Goal: Task Accomplishment & Management: Use online tool/utility

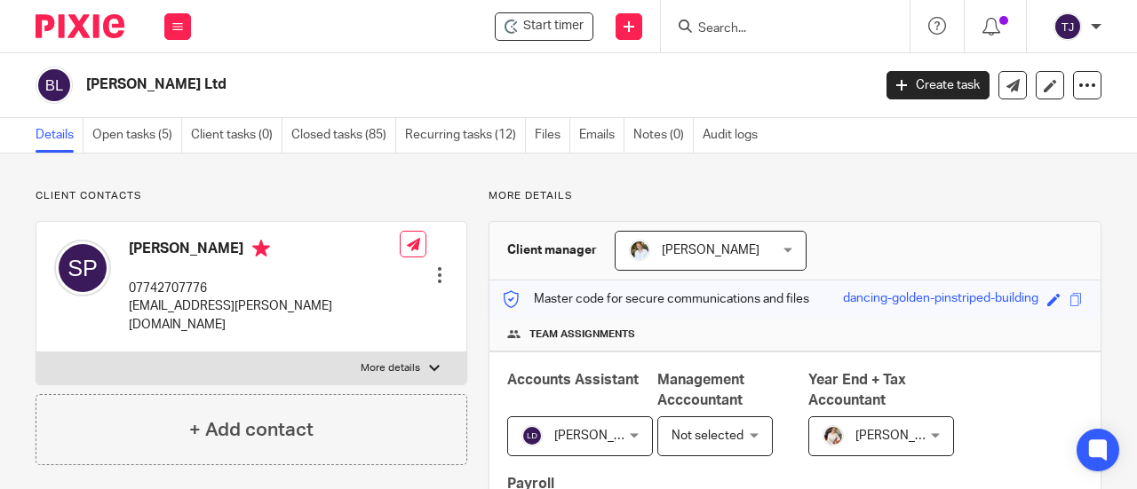
drag, startPoint x: 0, startPoint y: 0, endPoint x: 943, endPoint y: 326, distance: 998.0
click at [943, 352] on div "Accounts Assistant Lewis Darlington Lewis Darlington Not selected Barbara Raine…" at bounding box center [794, 464] width 611 height 224
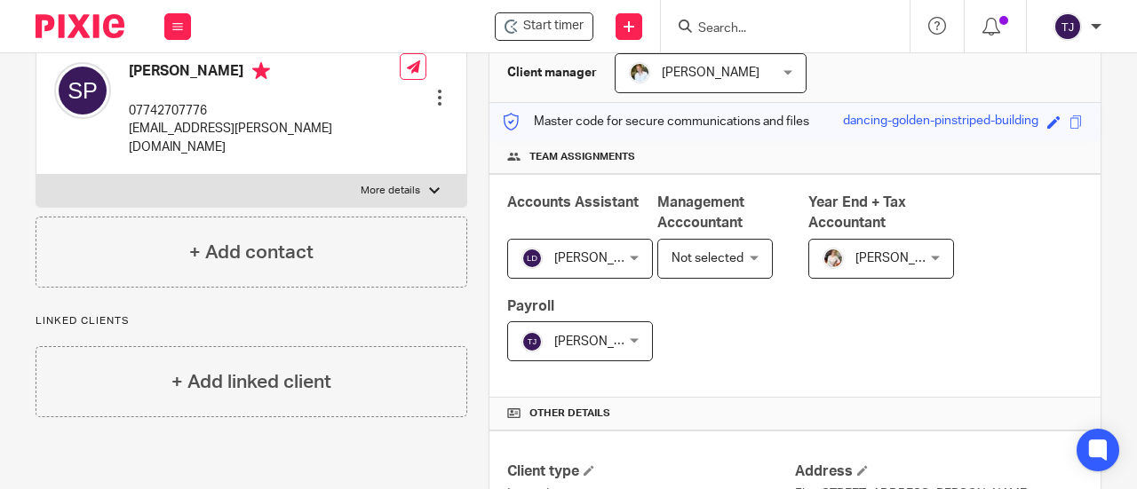
click at [719, 25] on input "Search" at bounding box center [776, 29] width 160 height 16
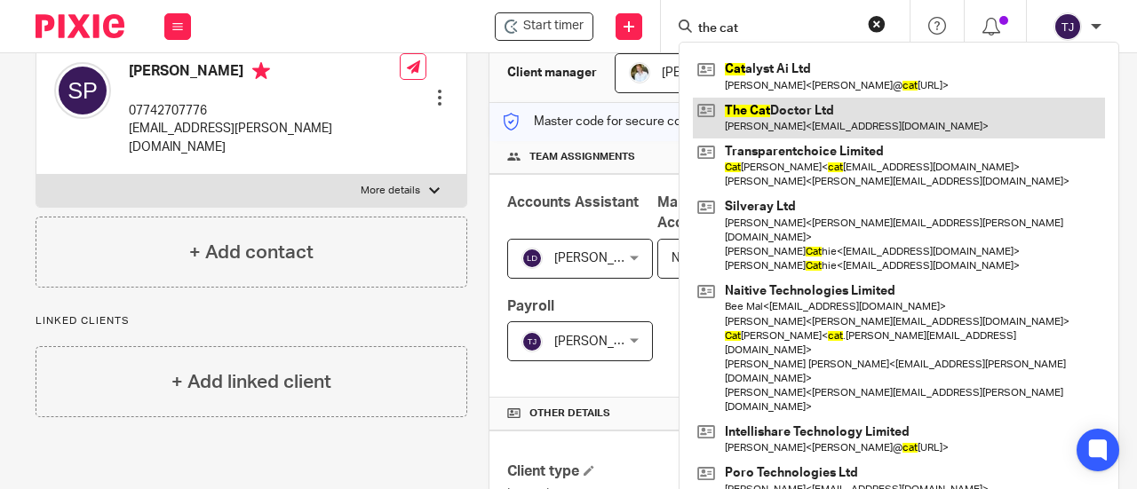
type input "the cat"
click at [778, 111] on link at bounding box center [899, 118] width 412 height 41
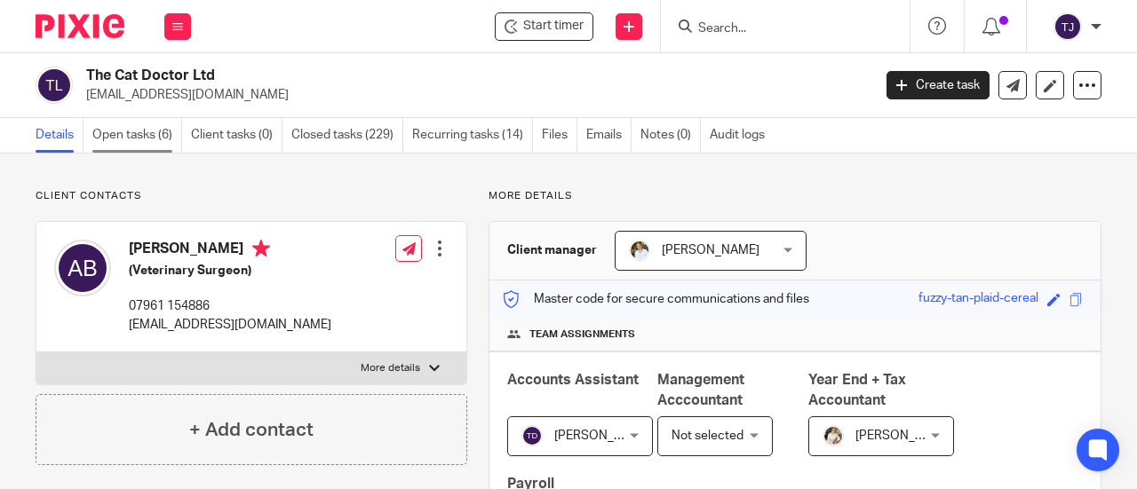
click at [138, 137] on link "Open tasks (6)" at bounding box center [137, 135] width 90 height 35
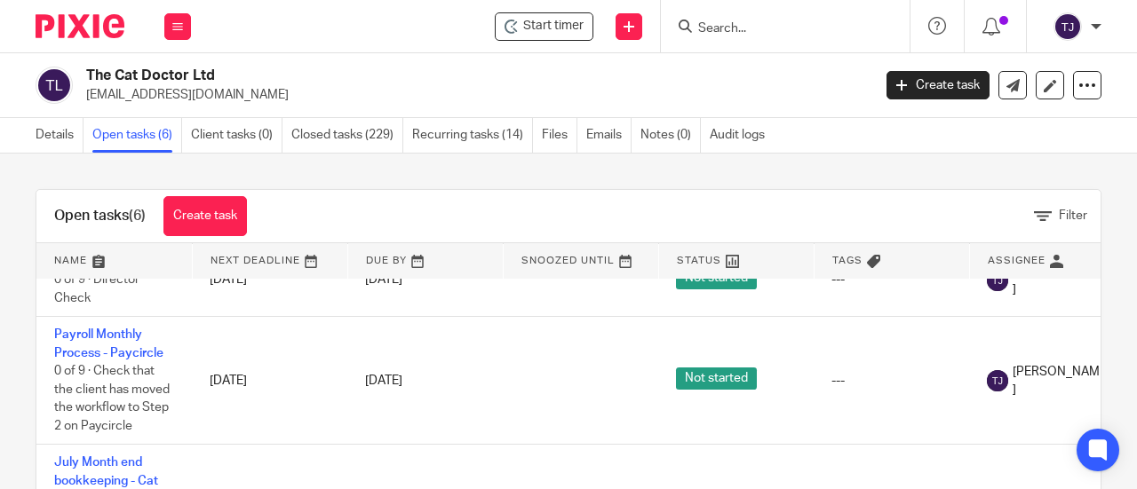
scroll to position [355, 0]
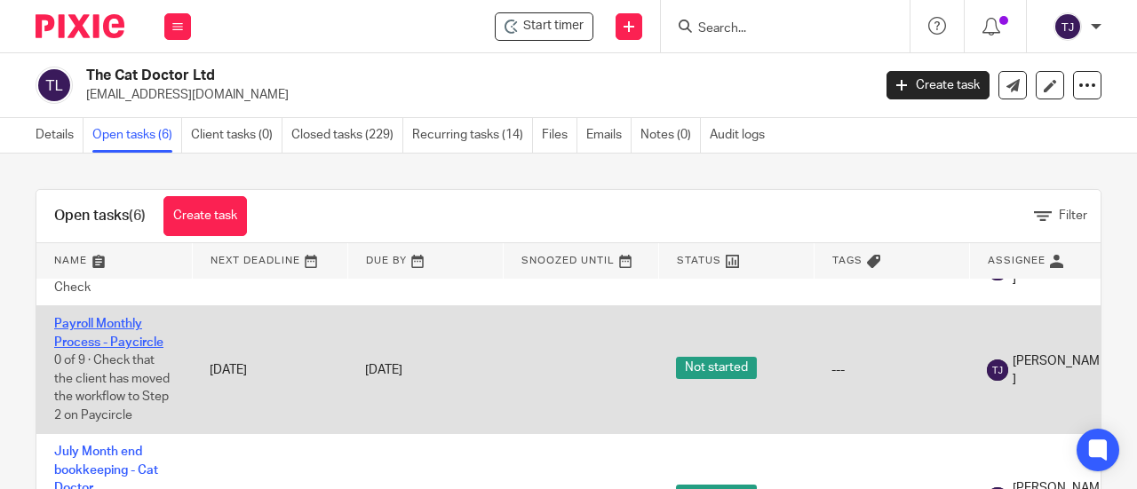
click at [130, 334] on link "Payroll Monthly Process - Paycircle" at bounding box center [108, 333] width 109 height 30
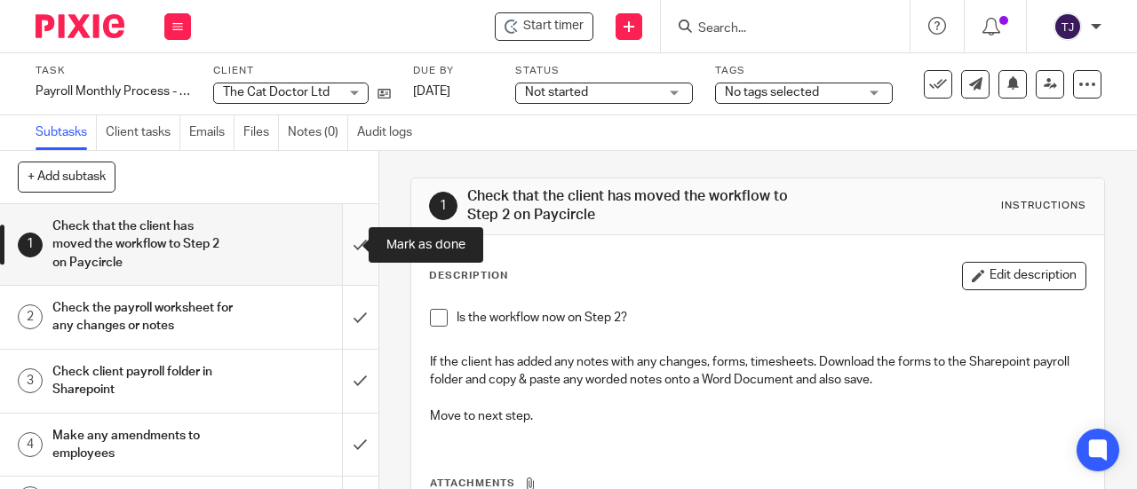
click at [342, 247] on input "submit" at bounding box center [189, 244] width 378 height 81
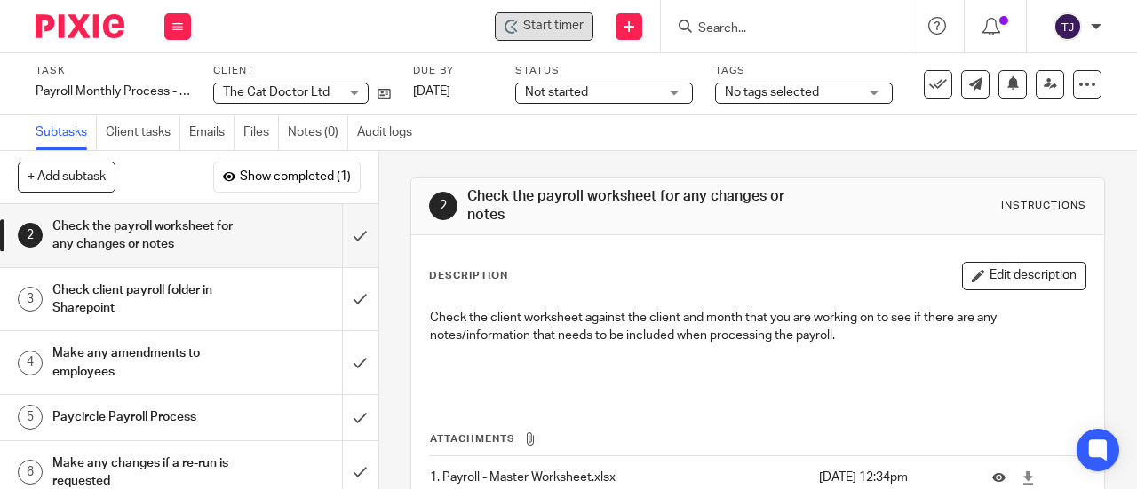
click at [558, 20] on span "Start timer" at bounding box center [553, 26] width 60 height 19
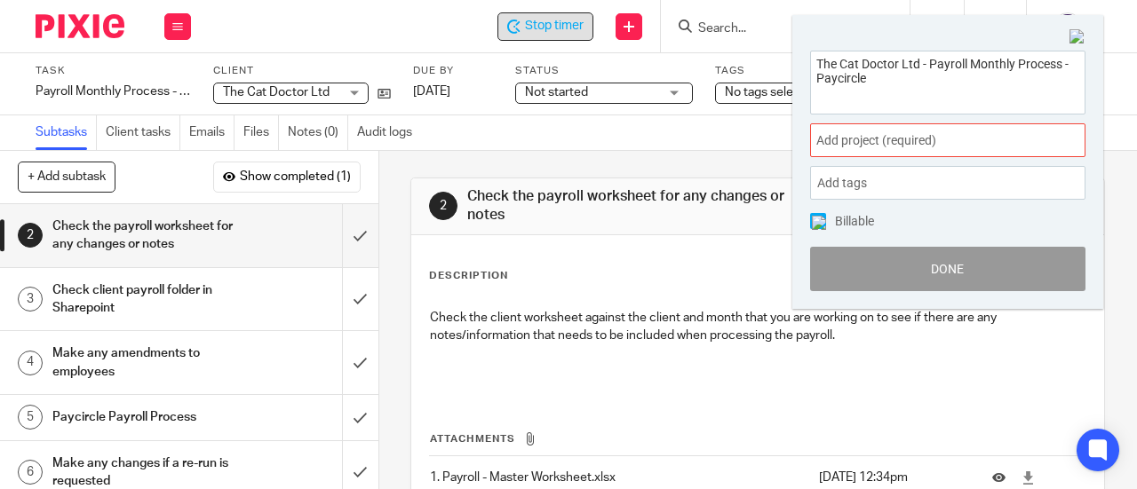
click at [832, 143] on span "Add project (required) :" at bounding box center [928, 140] width 224 height 19
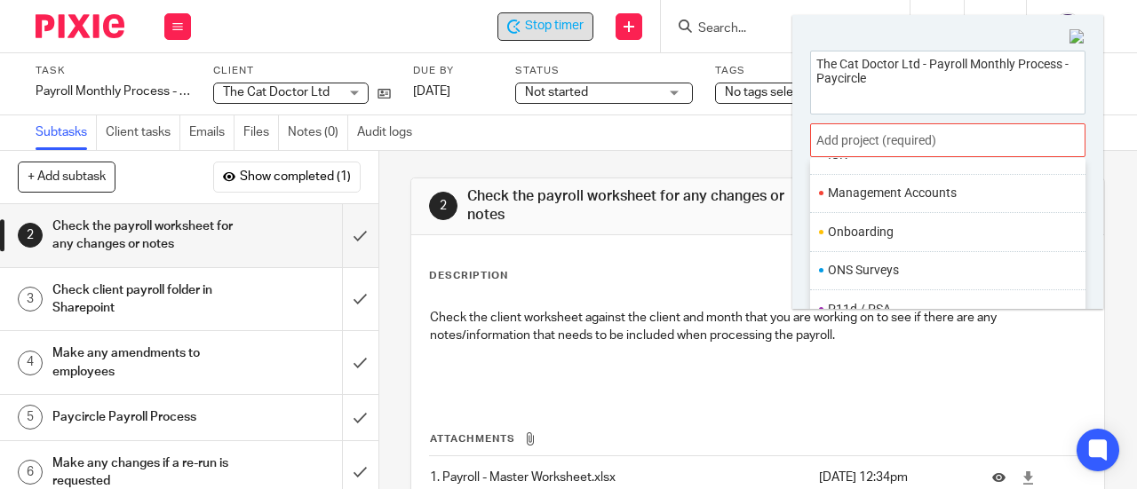
scroll to position [622, 0]
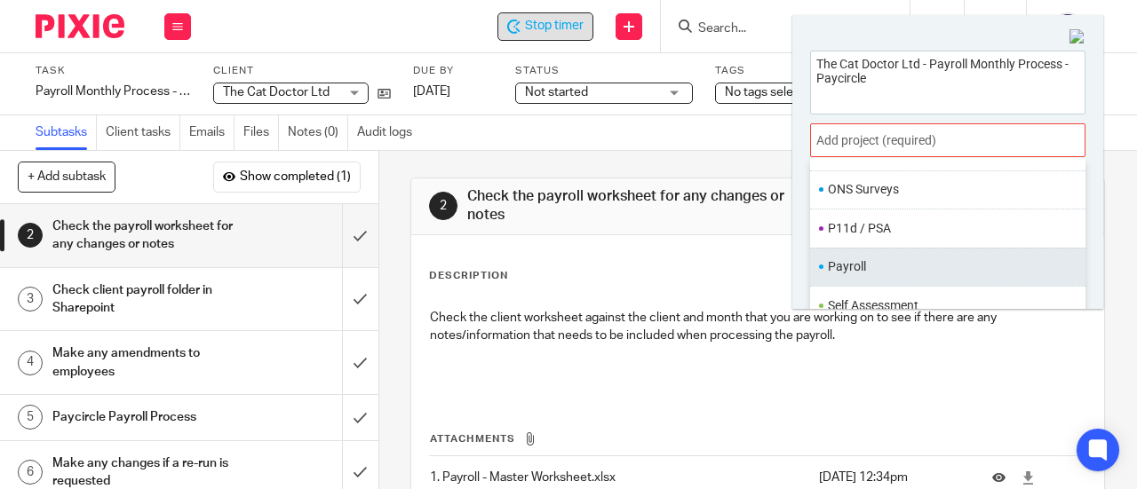
click at [911, 258] on li "Payroll" at bounding box center [944, 267] width 232 height 19
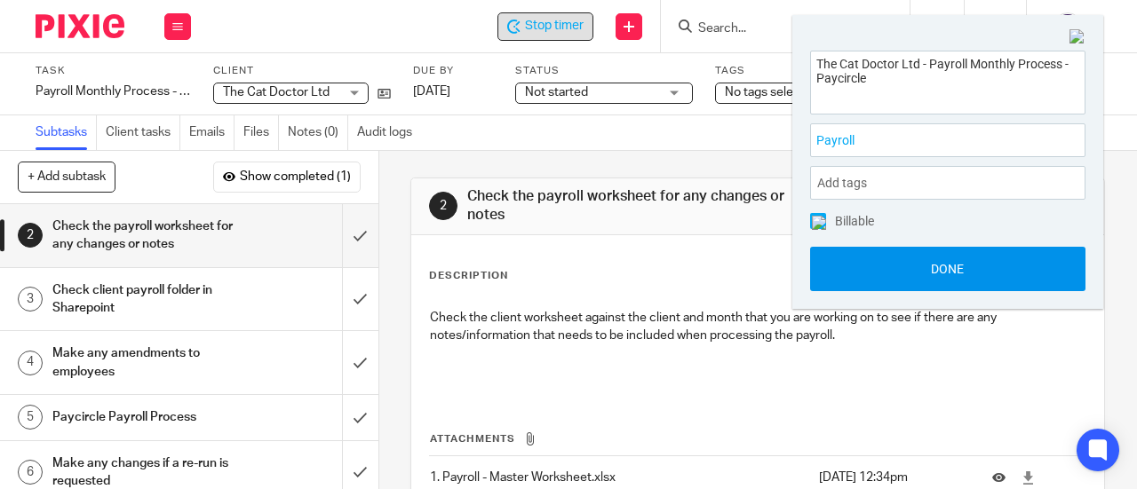
click at [920, 270] on button "Done" at bounding box center [947, 269] width 275 height 44
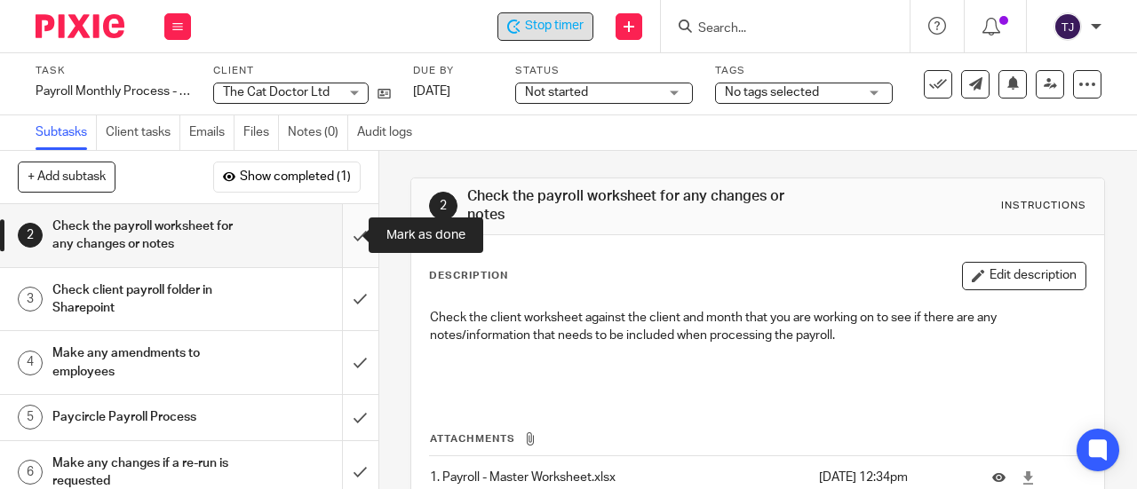
click at [350, 237] on input "submit" at bounding box center [189, 235] width 378 height 63
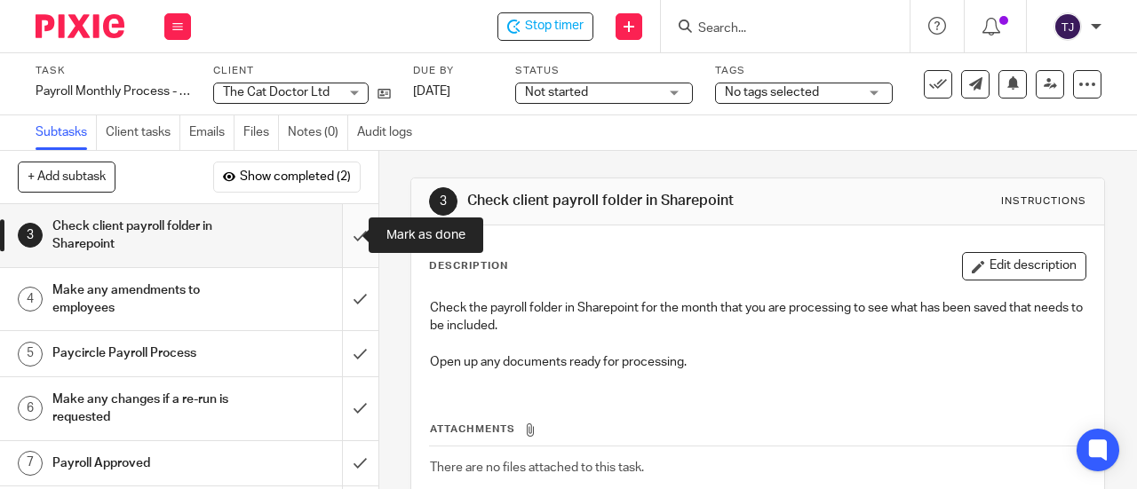
click at [342, 237] on input "submit" at bounding box center [189, 235] width 378 height 63
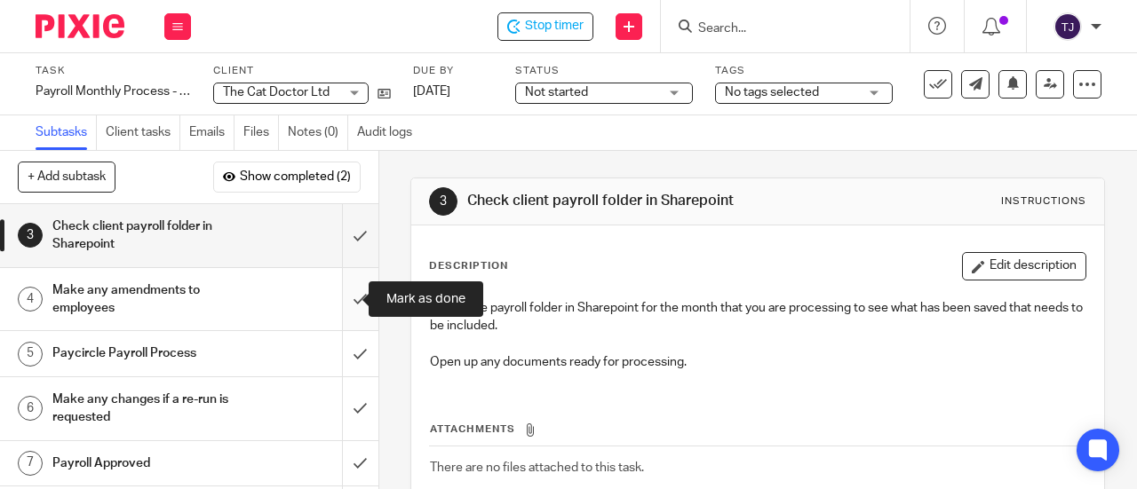
click at [347, 295] on input "submit" at bounding box center [189, 299] width 378 height 63
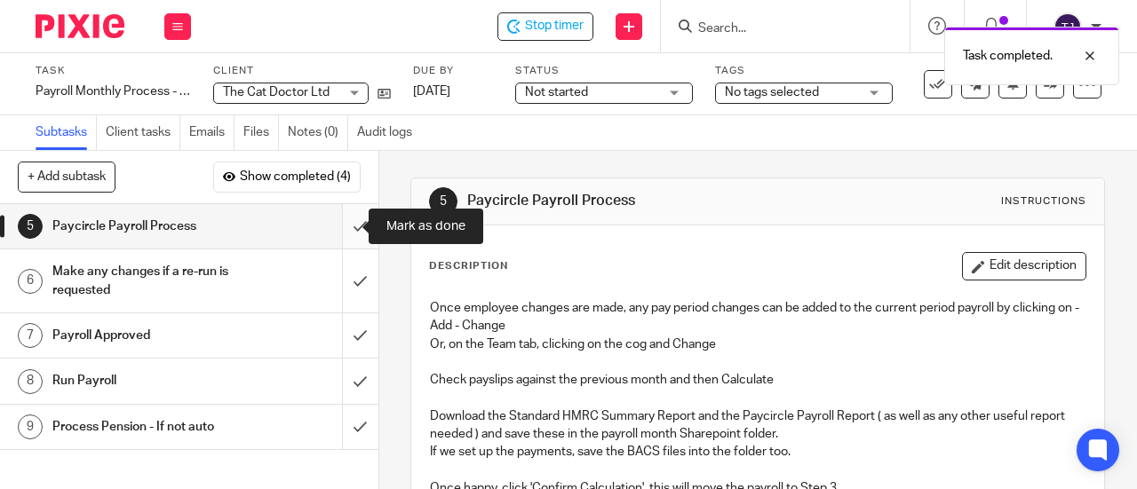
click at [343, 228] on input "submit" at bounding box center [189, 226] width 378 height 44
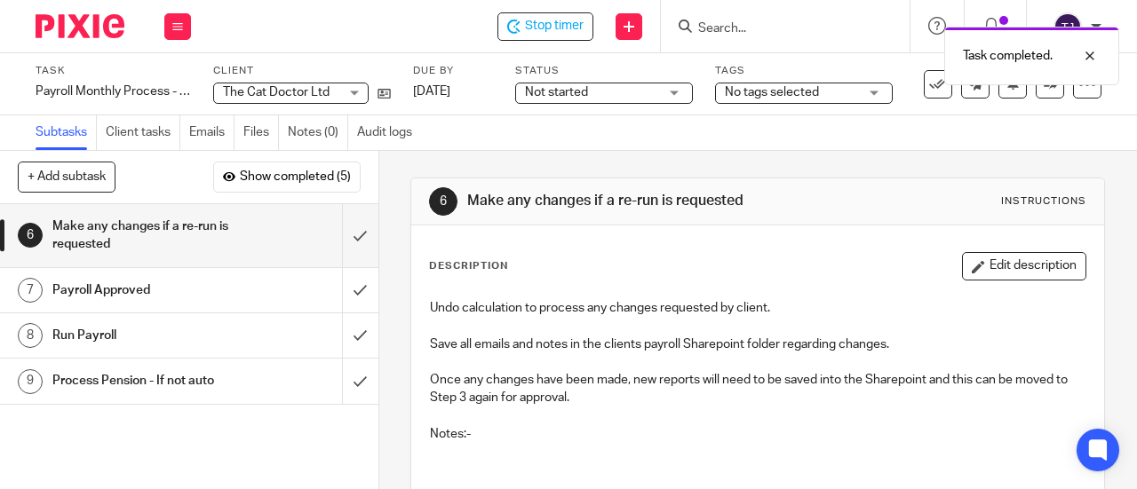
click at [586, 33] on div "Task completed." at bounding box center [843, 52] width 551 height 68
click at [569, 29] on div "Task completed." at bounding box center [843, 52] width 551 height 68
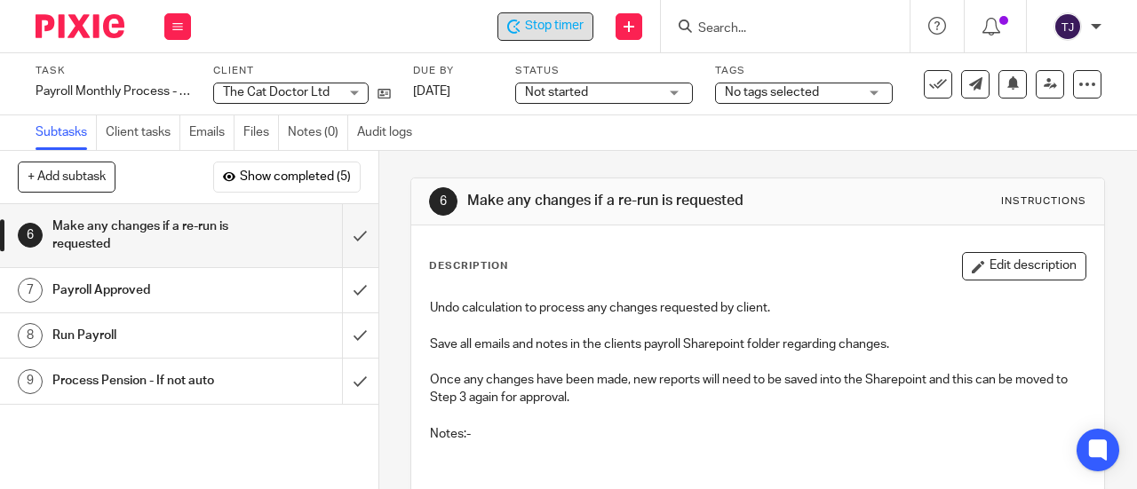
click at [558, 27] on span "Stop timer" at bounding box center [554, 26] width 59 height 19
